Goal: Find specific page/section: Find specific page/section

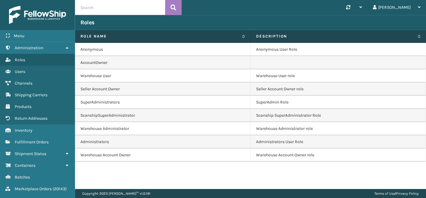
click at [92, 4] on input "text" at bounding box center [120, 7] width 90 height 15
paste input "[PERSON_NAME][EMAIL_ADDRESS][DOMAIN_NAME]"
type input "[PERSON_NAME][EMAIL_ADDRESS][DOMAIN_NAME]"
click at [124, 8] on input "text" at bounding box center [120, 7] width 90 height 15
paste input "840307126658"
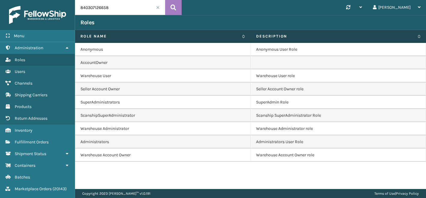
type input "840307126658"
click at [28, 131] on span "Inventory" at bounding box center [24, 130] width 18 height 5
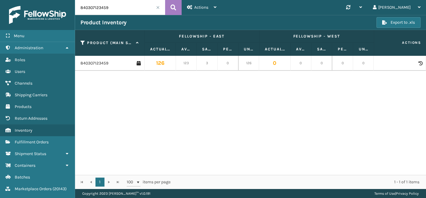
click at [117, 6] on input "840307123459" at bounding box center [120, 7] width 90 height 15
paste input "6658"
type input "840307126658"
